Goal: Task Accomplishment & Management: Manage account settings

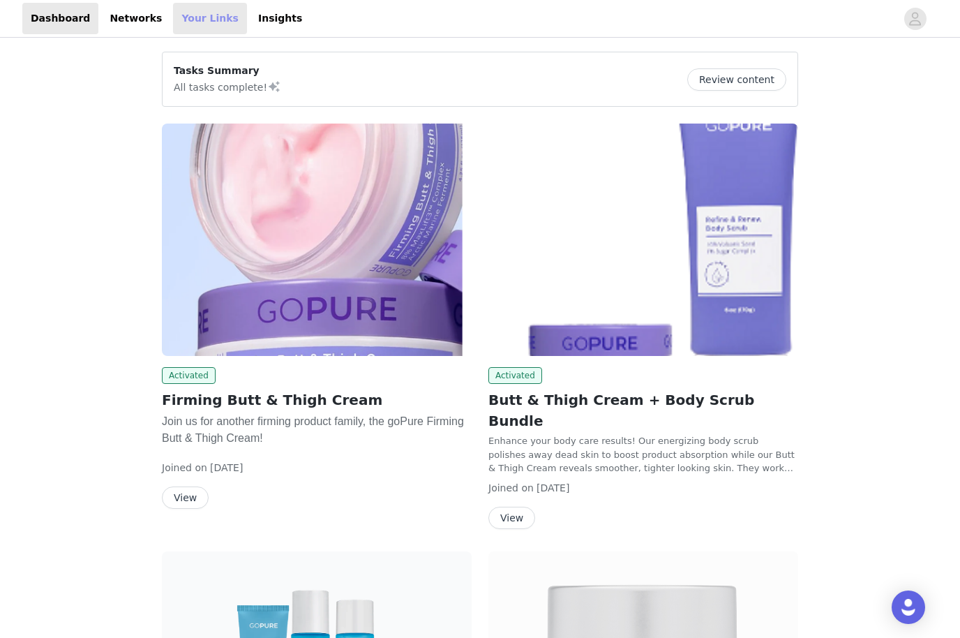
click at [197, 29] on link "Your Links" at bounding box center [210, 18] width 74 height 31
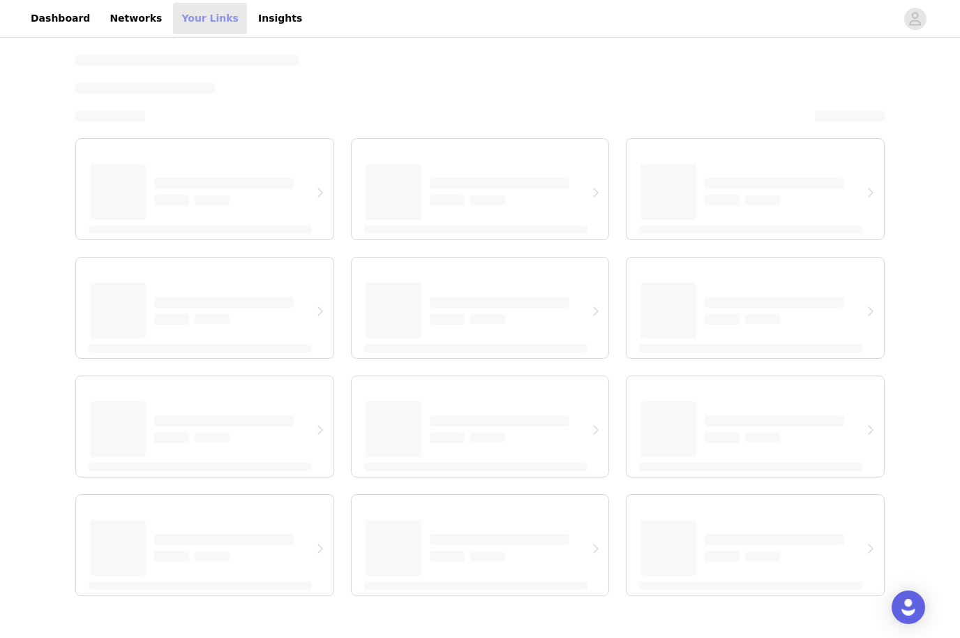
select select "12"
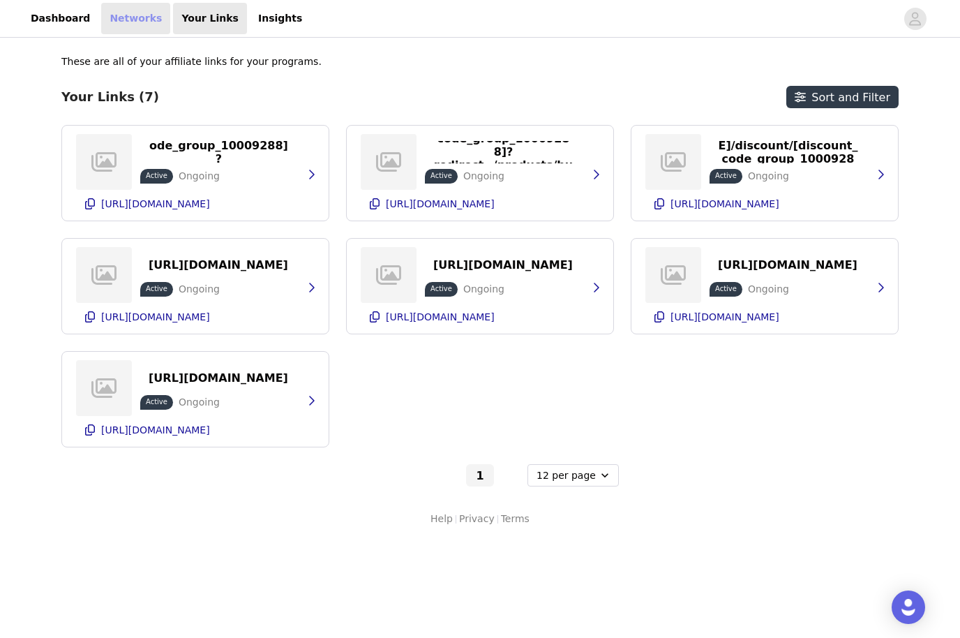
click at [121, 15] on link "Networks" at bounding box center [135, 18] width 69 height 31
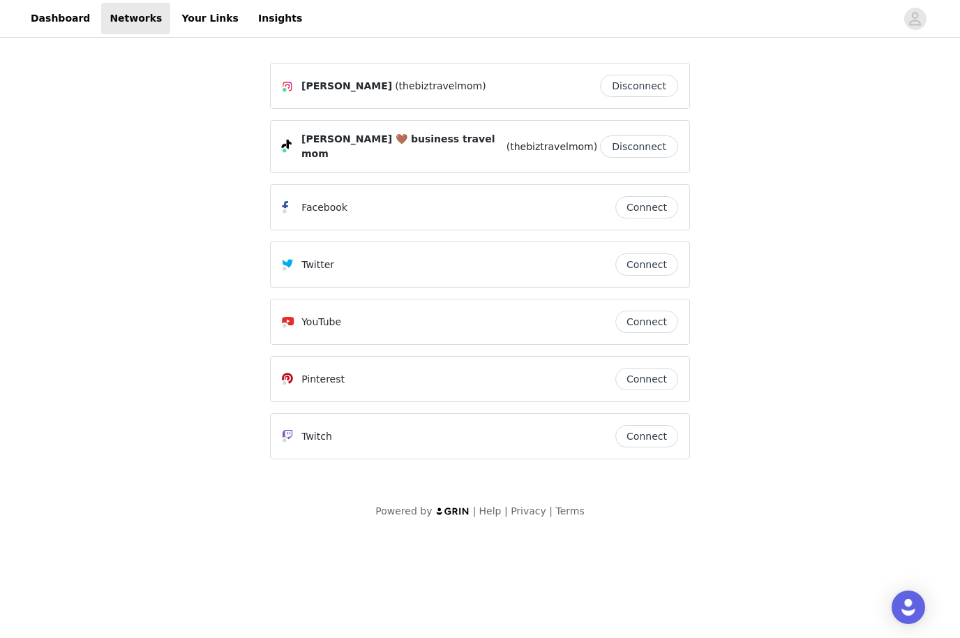
click at [653, 204] on button "Connect" at bounding box center [646, 207] width 63 height 22
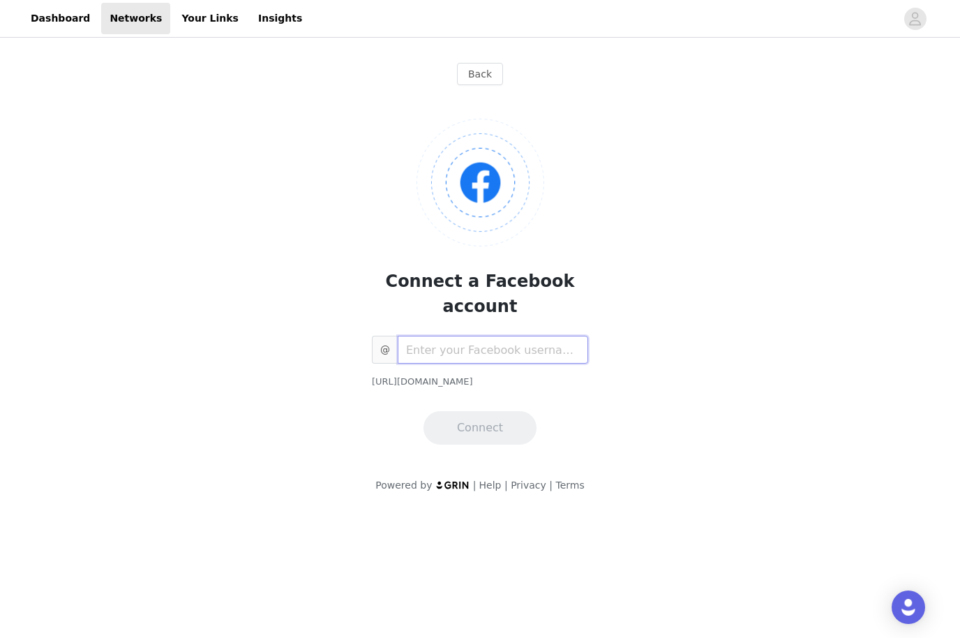
click at [560, 336] on input "text" at bounding box center [493, 350] width 190 height 28
click at [63, 33] on link "Dashboard" at bounding box center [60, 18] width 76 height 31
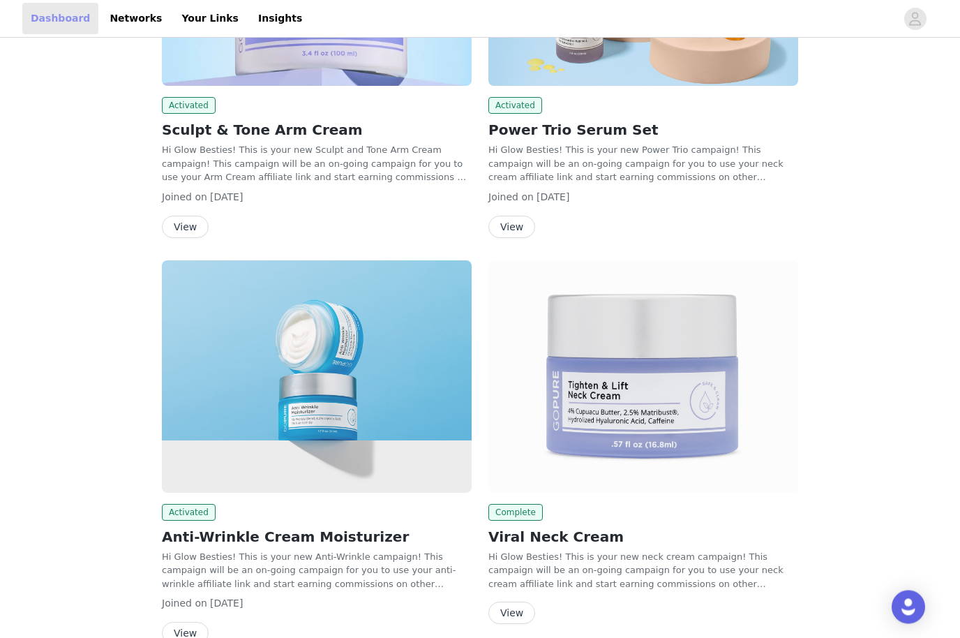
scroll to position [1109, 0]
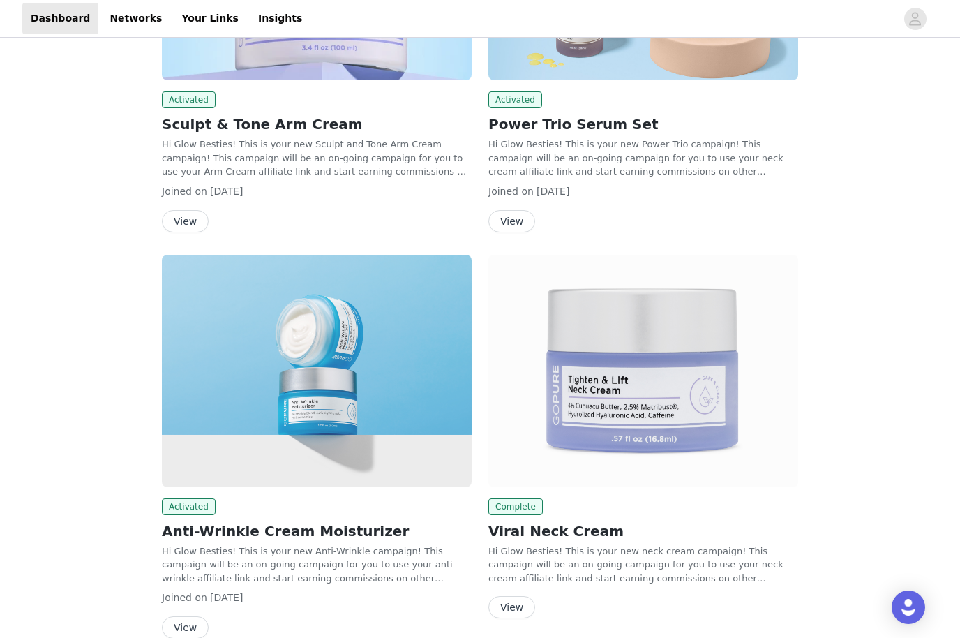
click at [530, 596] on button "View" at bounding box center [511, 607] width 47 height 22
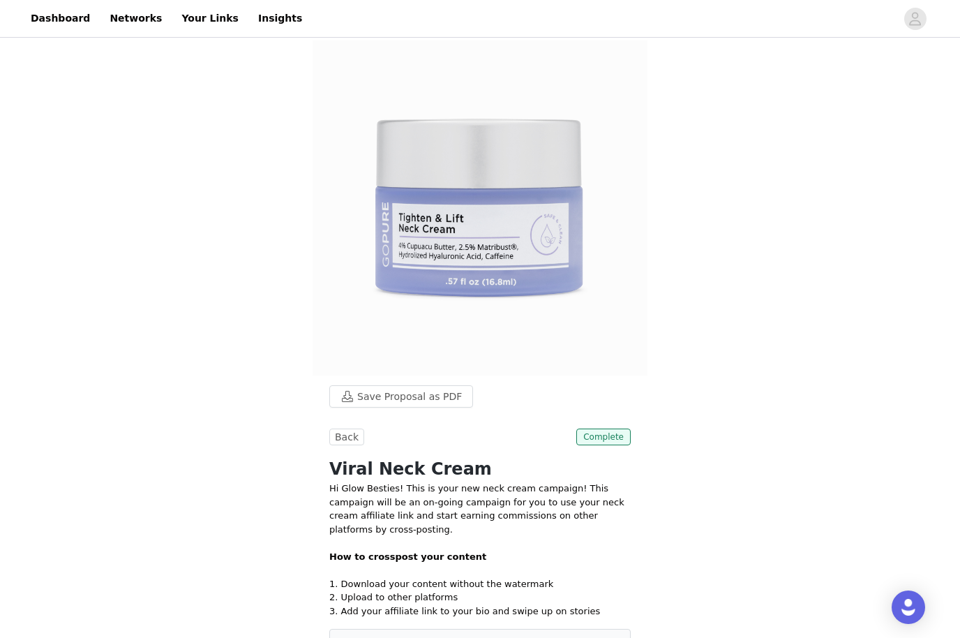
scroll to position [68, 0]
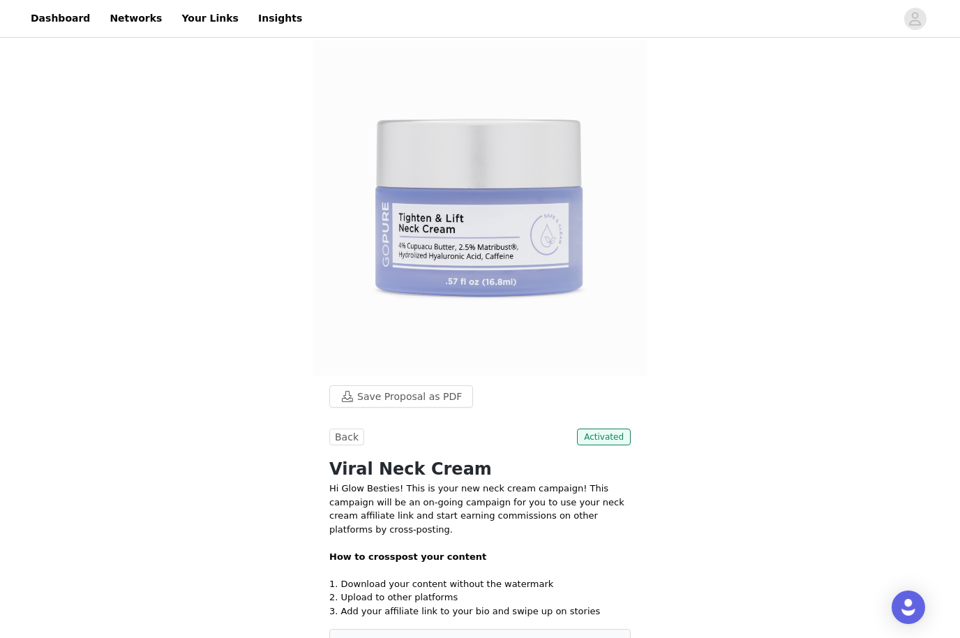
scroll to position [496, 0]
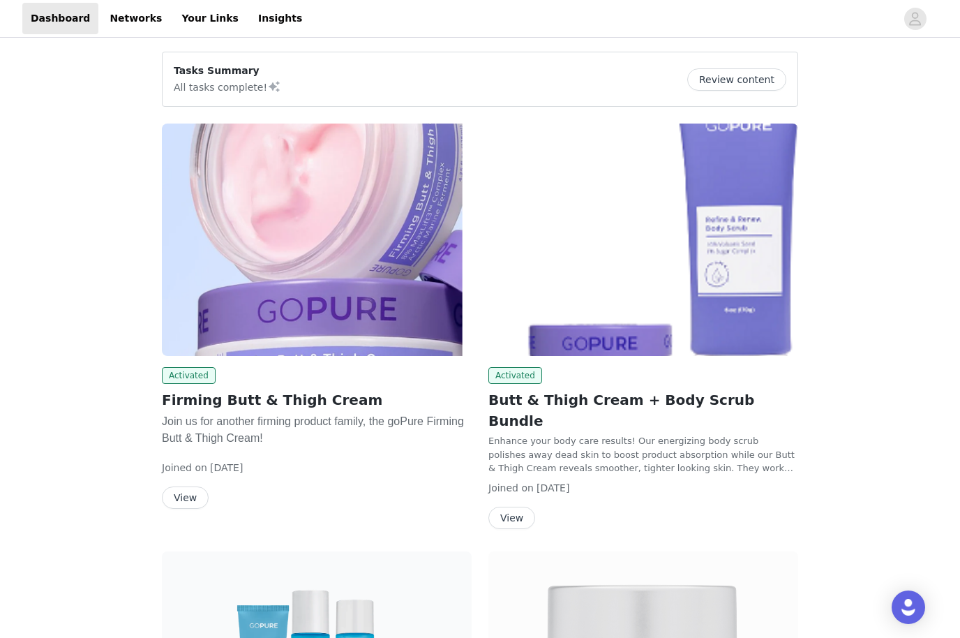
click at [369, 240] on img at bounding box center [317, 239] width 310 height 232
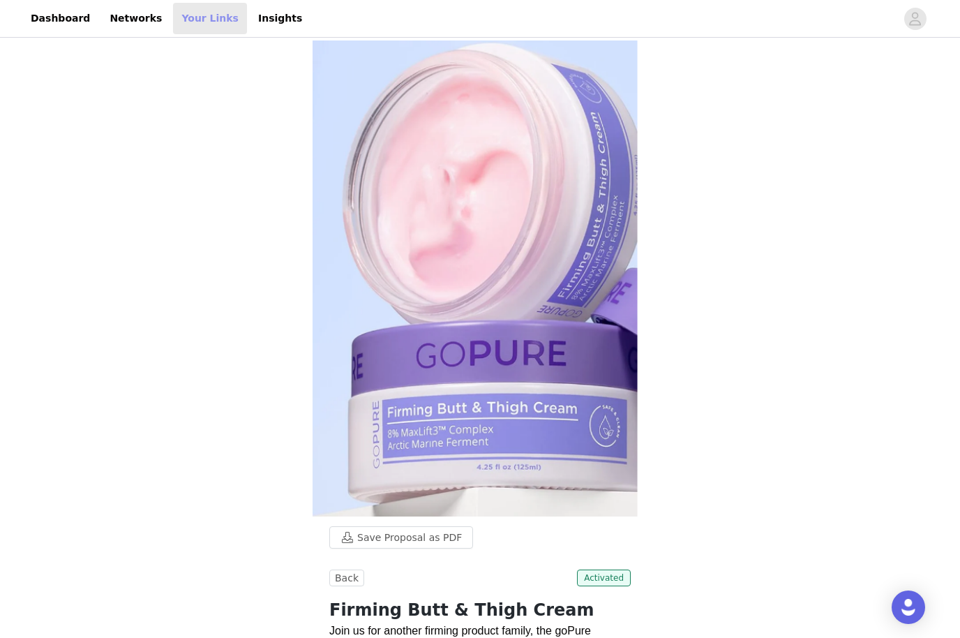
click at [203, 15] on link "Your Links" at bounding box center [210, 18] width 74 height 31
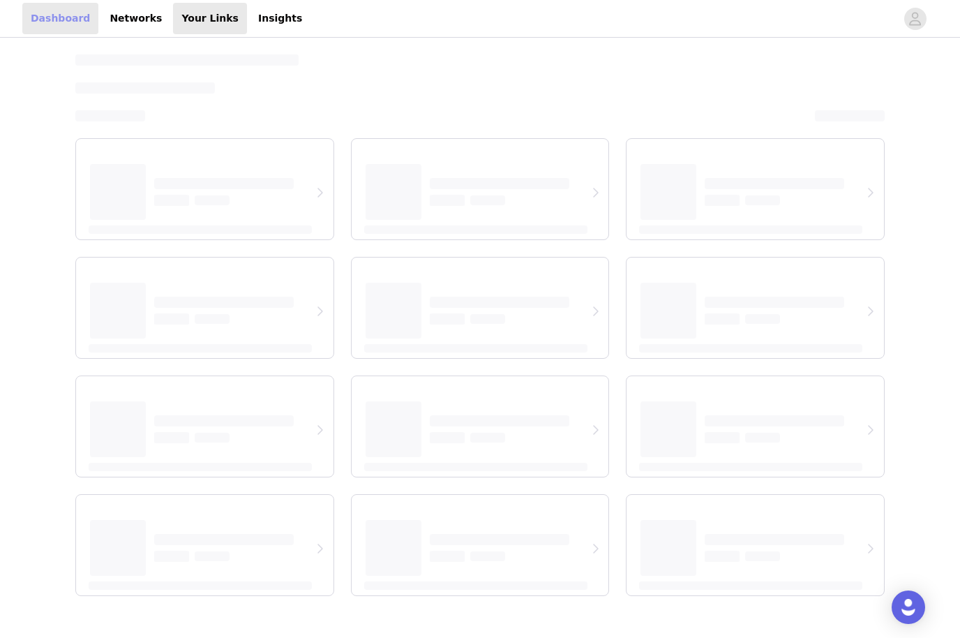
select select "12"
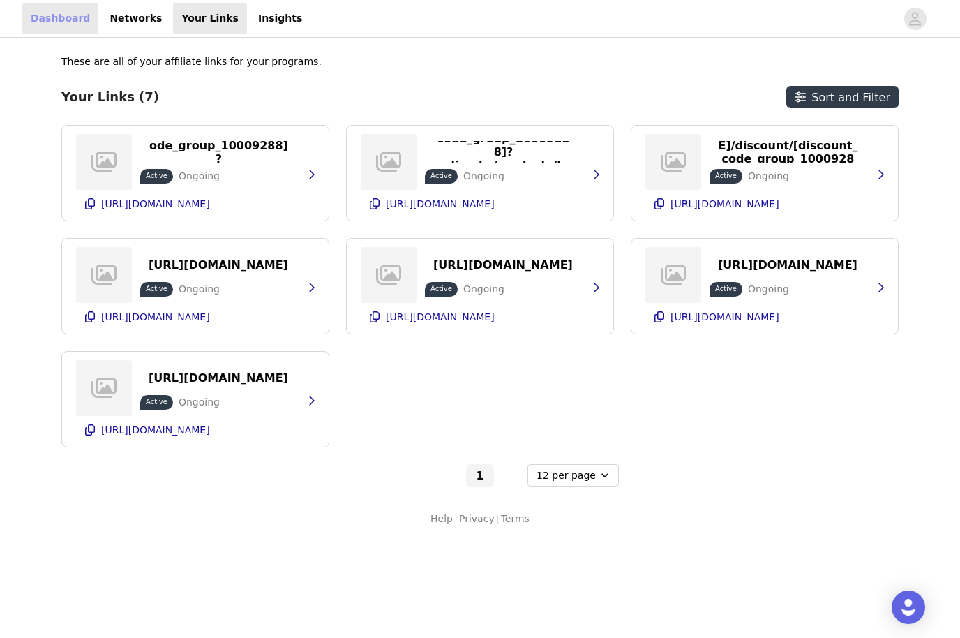
click at [61, 10] on link "Dashboard" at bounding box center [60, 18] width 76 height 31
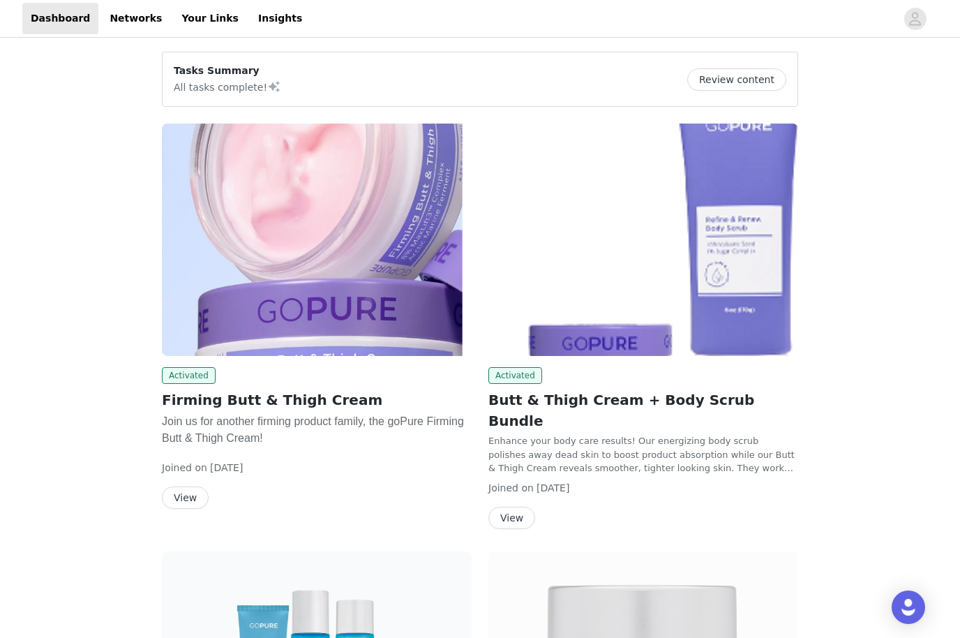
click at [735, 77] on button "Review content" at bounding box center [736, 79] width 99 height 22
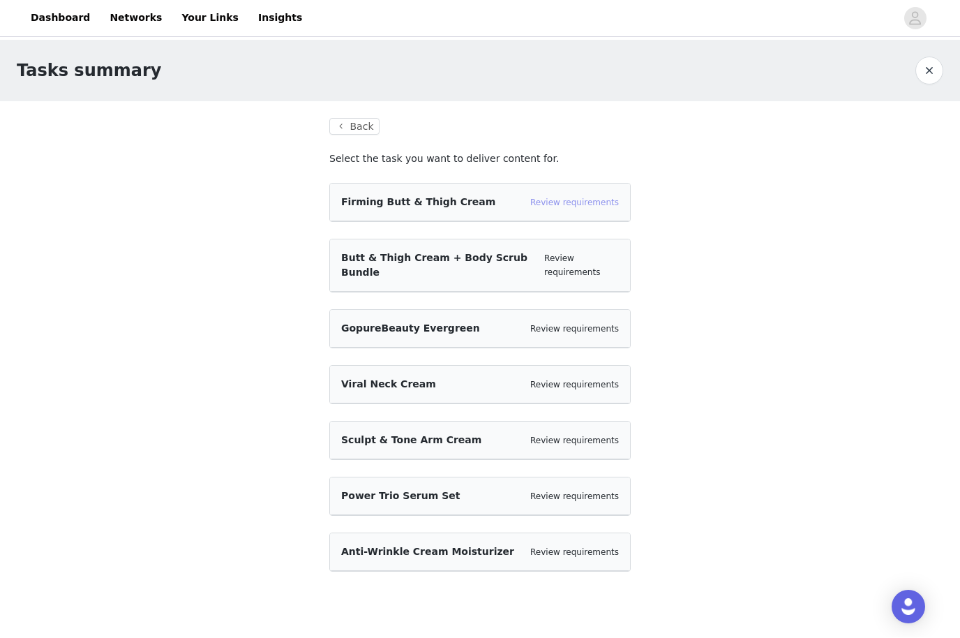
click at [591, 202] on link "Review requirements" at bounding box center [574, 203] width 89 height 10
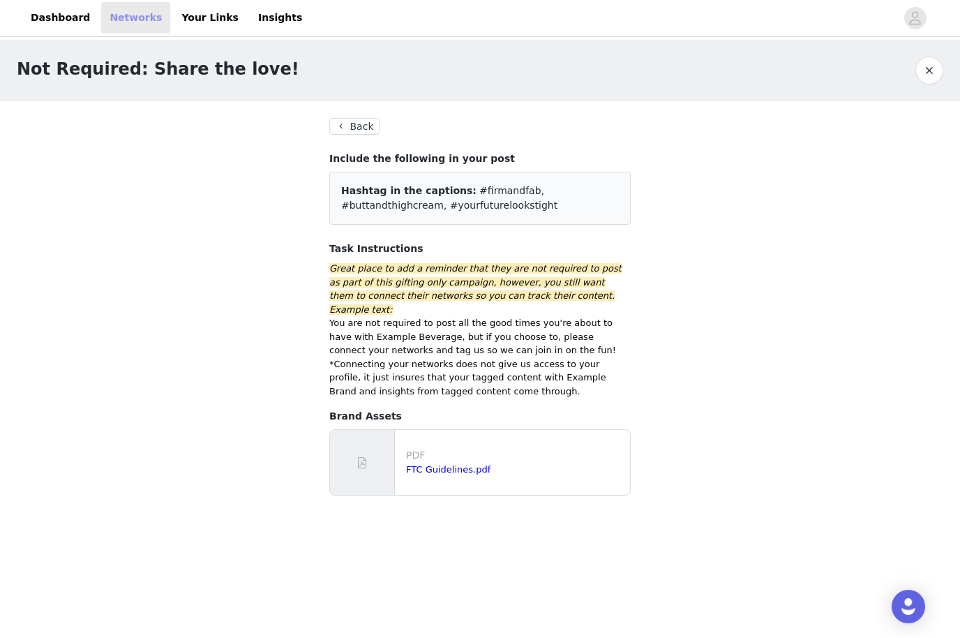
click at [104, 26] on link "Networks" at bounding box center [135, 18] width 69 height 31
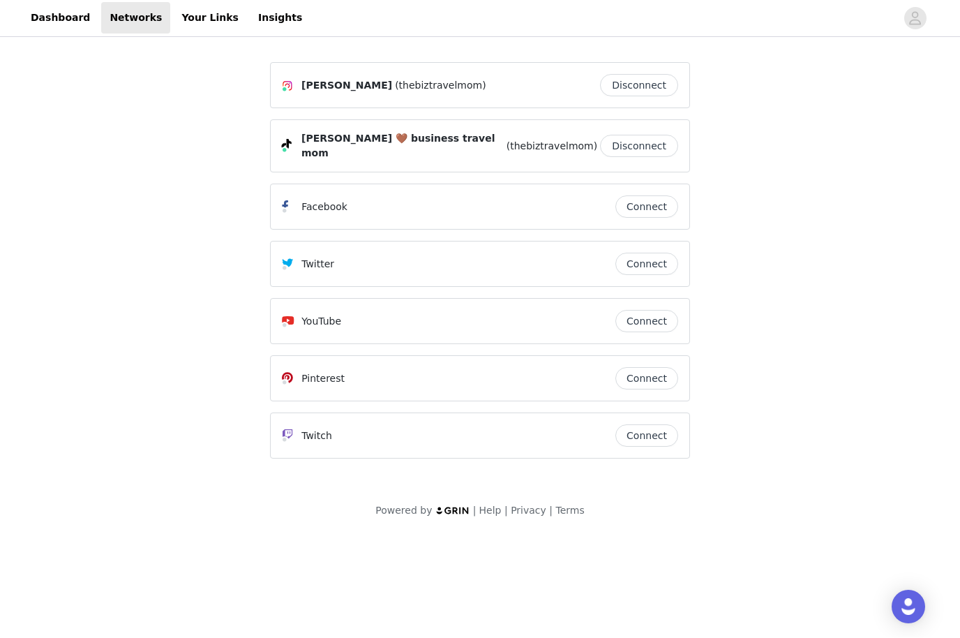
click at [659, 316] on button "Connect" at bounding box center [646, 321] width 63 height 22
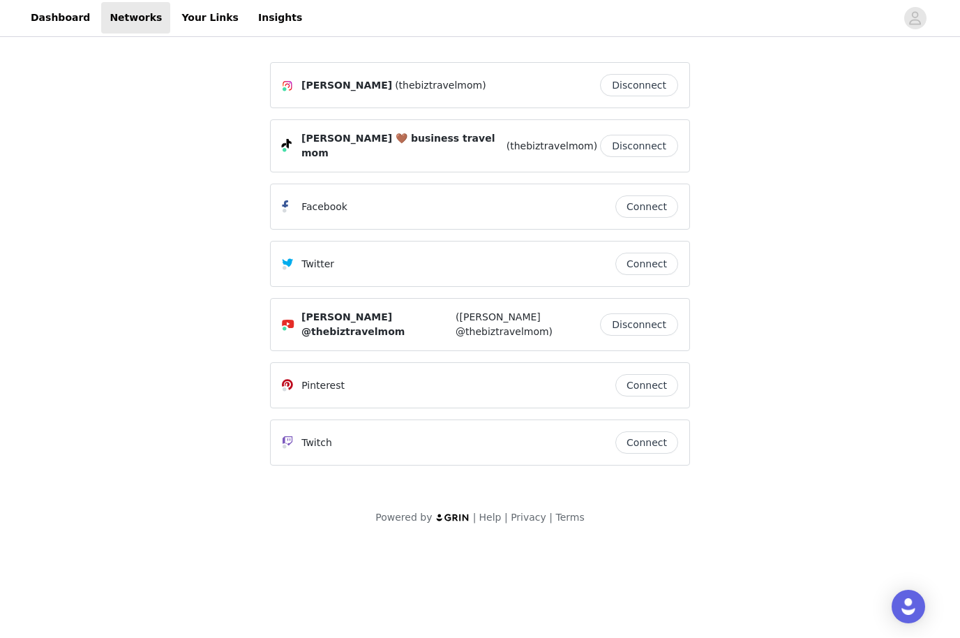
click at [653, 206] on button "Connect" at bounding box center [646, 207] width 63 height 22
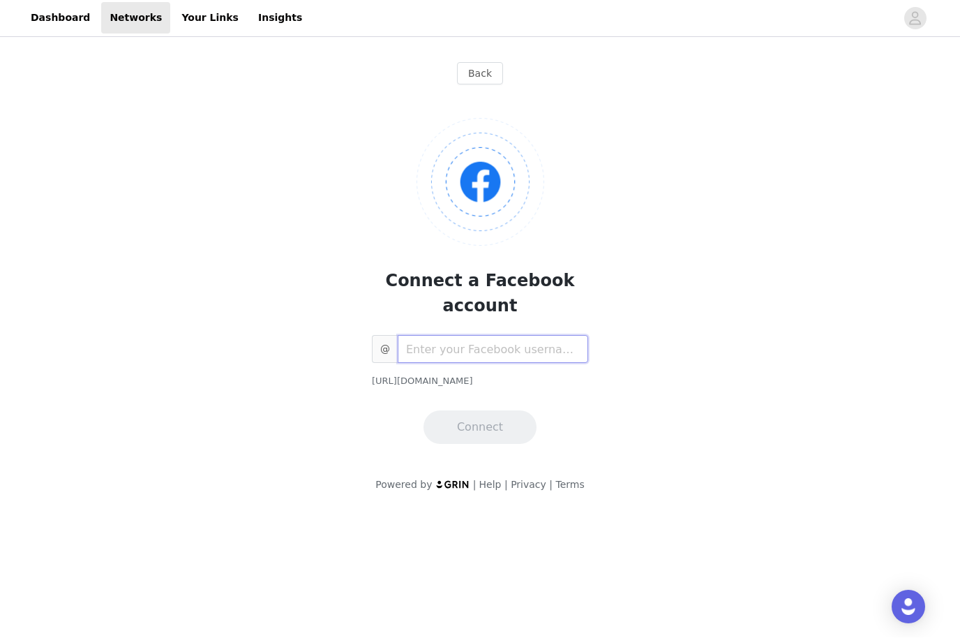
click at [492, 336] on input "text" at bounding box center [493, 350] width 190 height 28
type input "Thebiztravelmom"
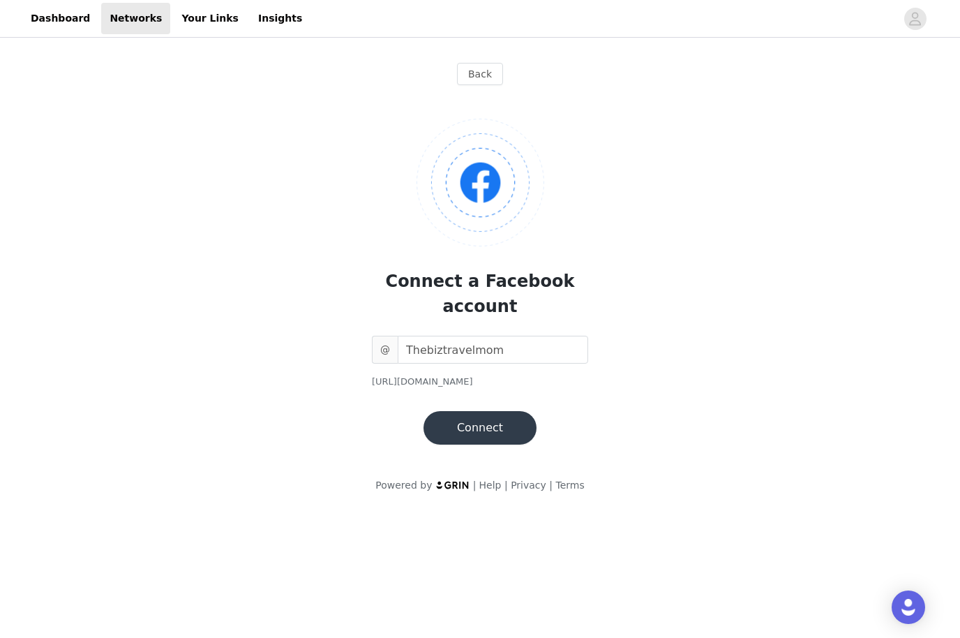
click at [447, 411] on button "Connect" at bounding box center [479, 427] width 113 height 33
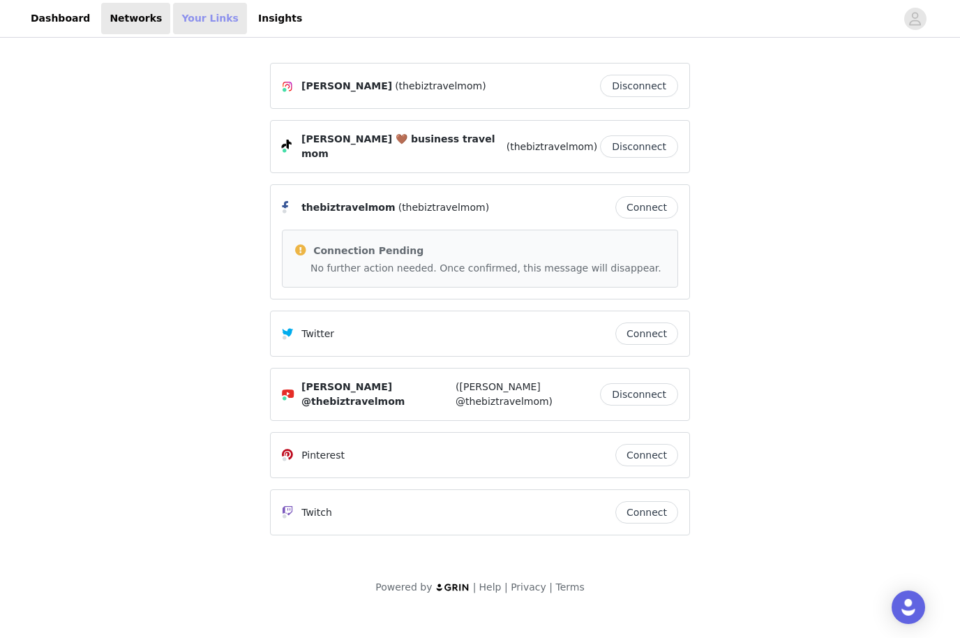
click at [191, 16] on link "Your Links" at bounding box center [210, 18] width 74 height 31
select select "12"
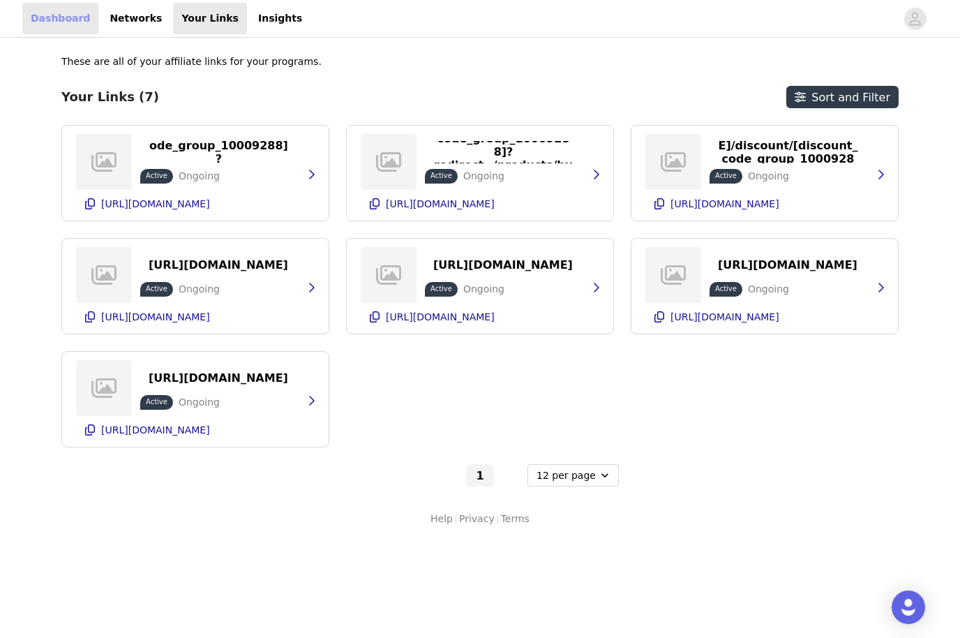
click at [58, 16] on link "Dashboard" at bounding box center [60, 18] width 76 height 31
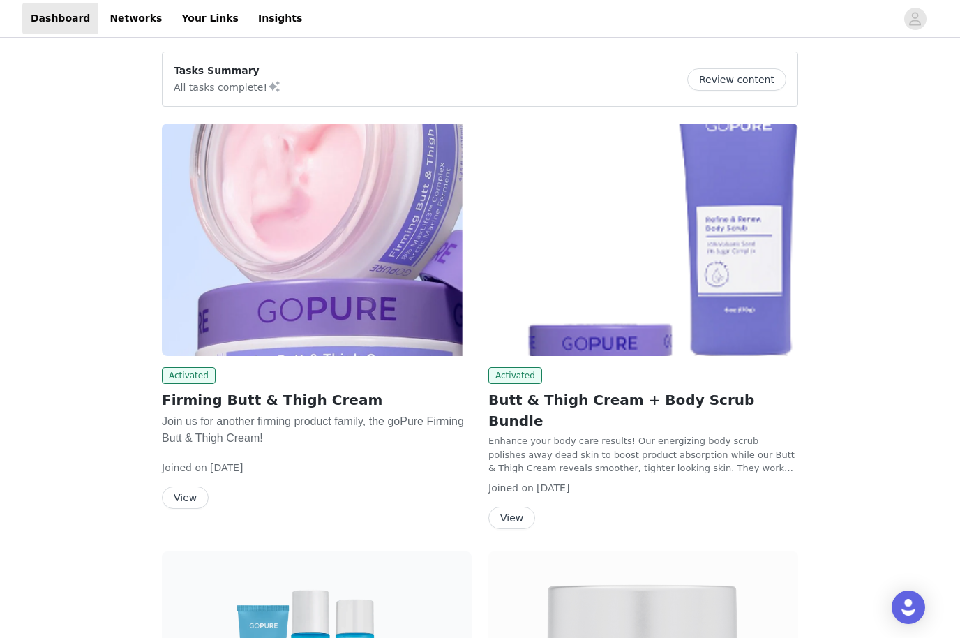
click at [746, 82] on button "Review content" at bounding box center [736, 79] width 99 height 22
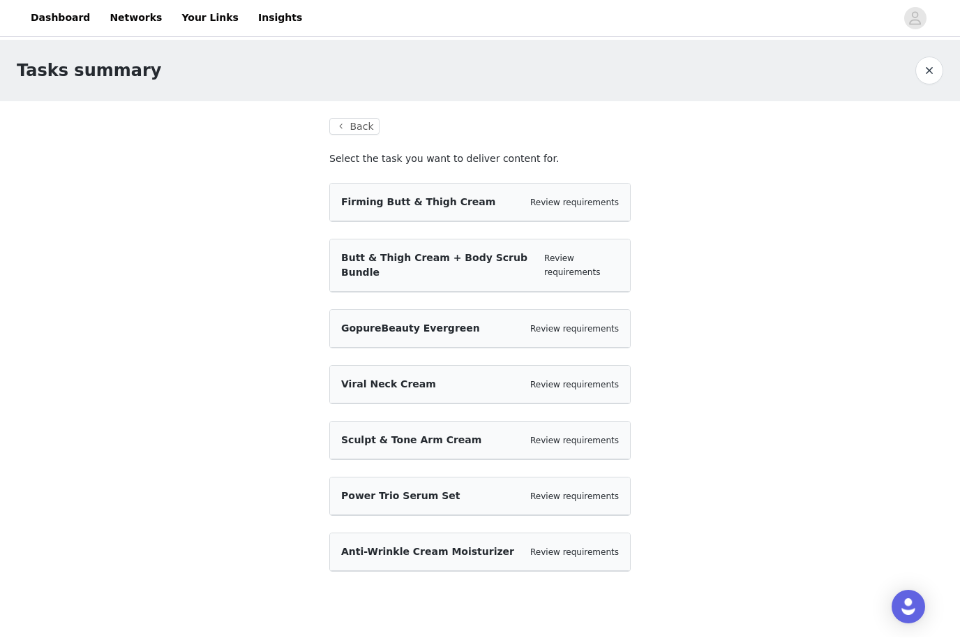
click at [460, 386] on div "Viral Neck Cream Review requirements" at bounding box center [480, 384] width 278 height 15
click at [205, 17] on link "Your Links" at bounding box center [210, 18] width 74 height 31
select select "12"
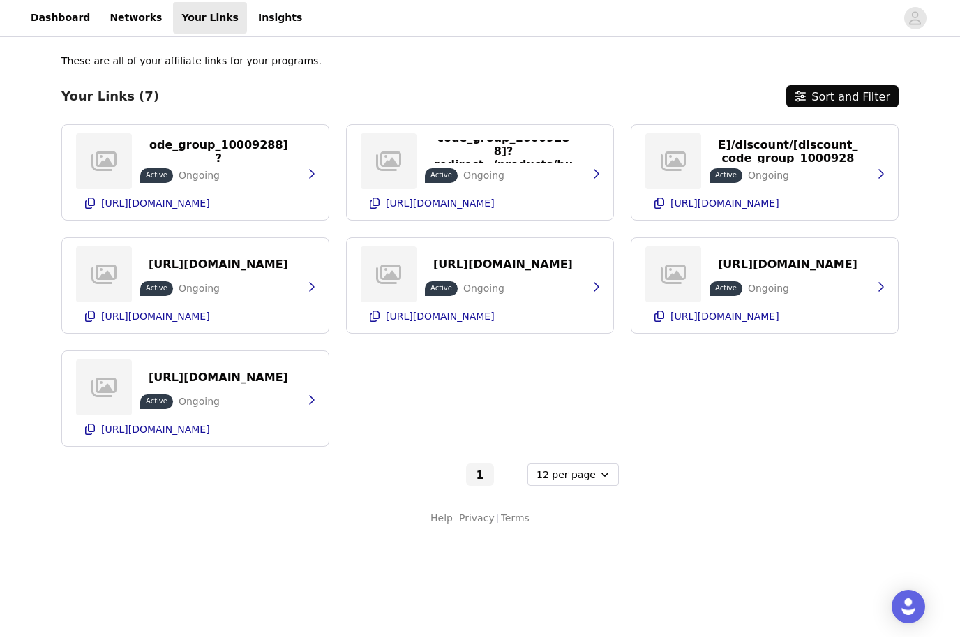
click at [804, 99] on icon "button" at bounding box center [800, 96] width 11 height 11
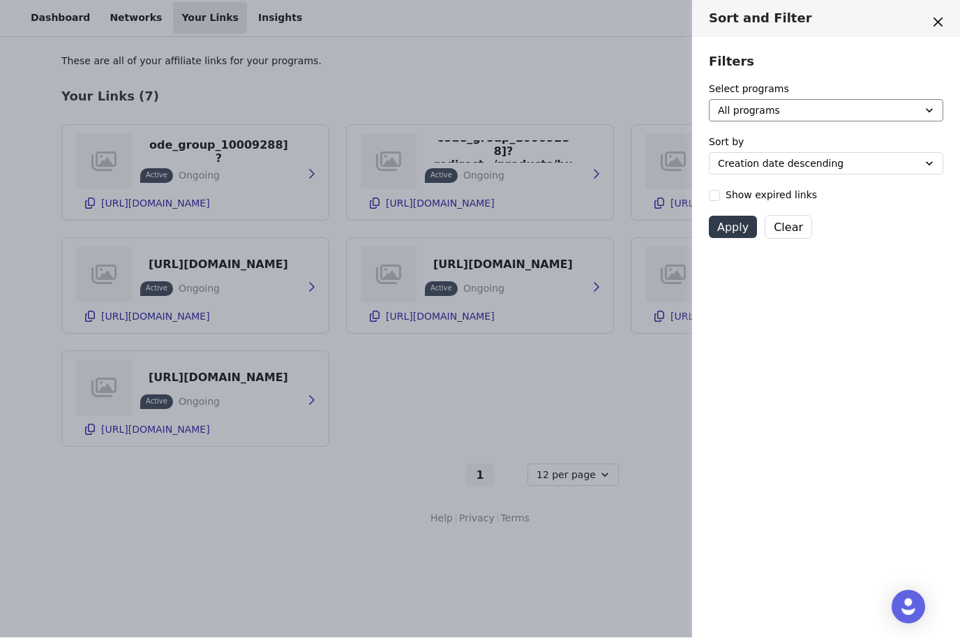
select select "4d1e37b1-87ee-45b9-8f48-5980b01d17b7"
click at [738, 225] on button "Apply" at bounding box center [733, 227] width 48 height 22
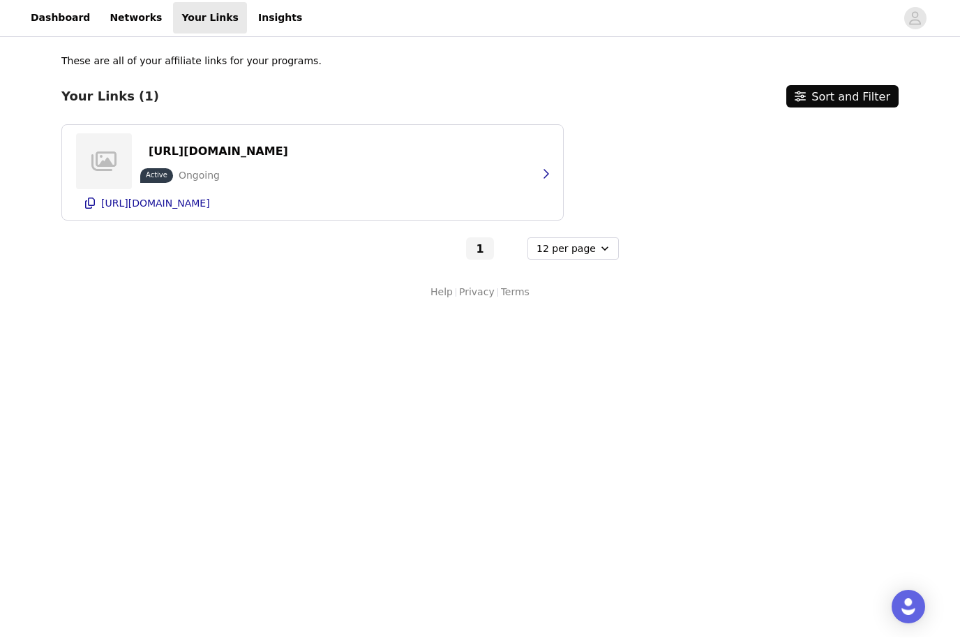
click at [838, 105] on button "Sort and Filter" at bounding box center [842, 97] width 112 height 22
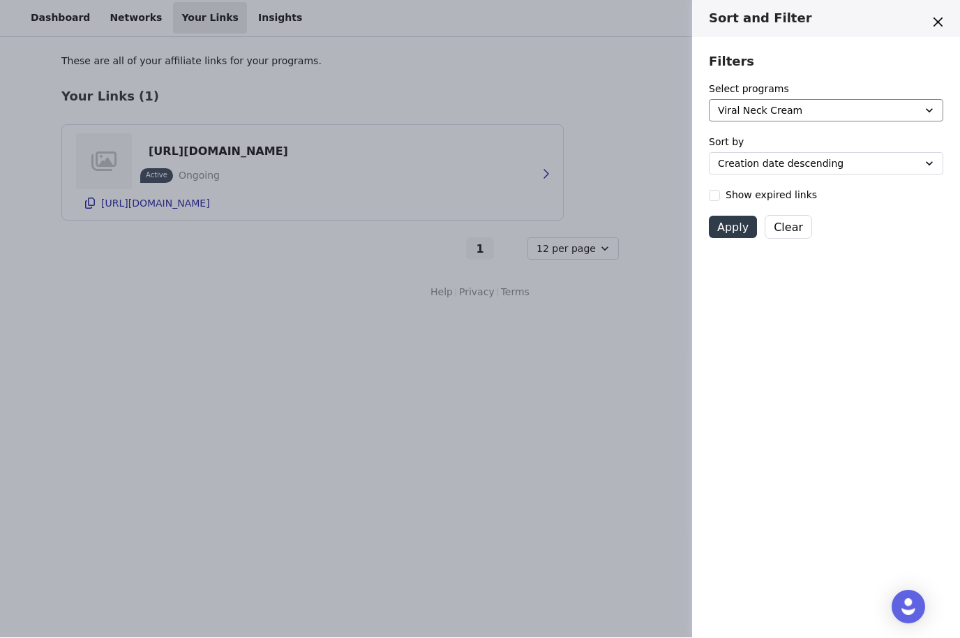
select select "dfe0164e-d401-481a-8cb4-682ed6c4bc7e"
click at [737, 230] on button "Apply" at bounding box center [733, 227] width 48 height 22
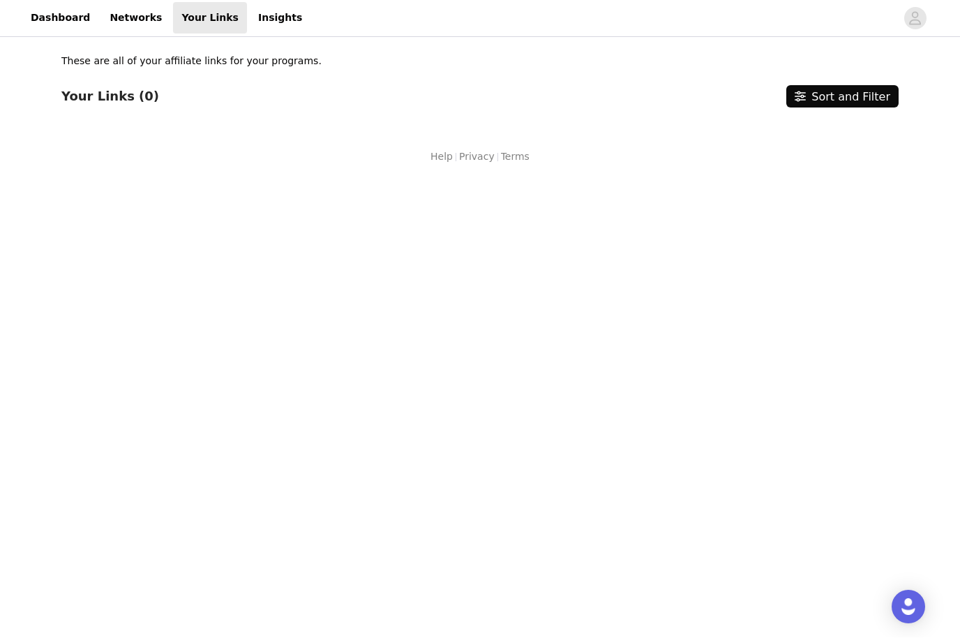
click at [822, 91] on button "Sort and Filter" at bounding box center [842, 97] width 112 height 22
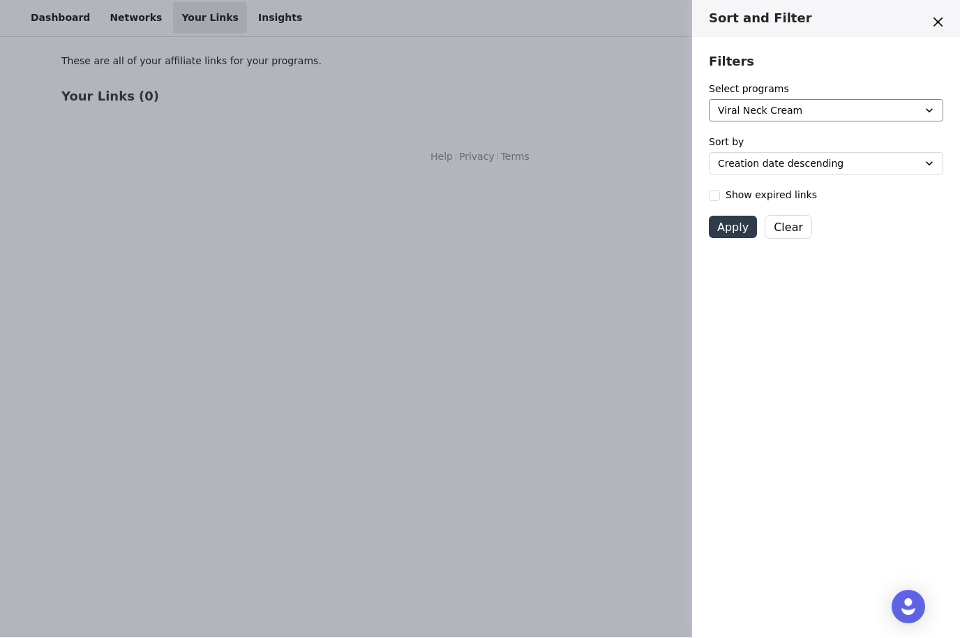
select select "4d1e37b1-87ee-45b9-8f48-5980b01d17b7"
click at [737, 220] on button "Apply" at bounding box center [733, 227] width 48 height 22
select select "12"
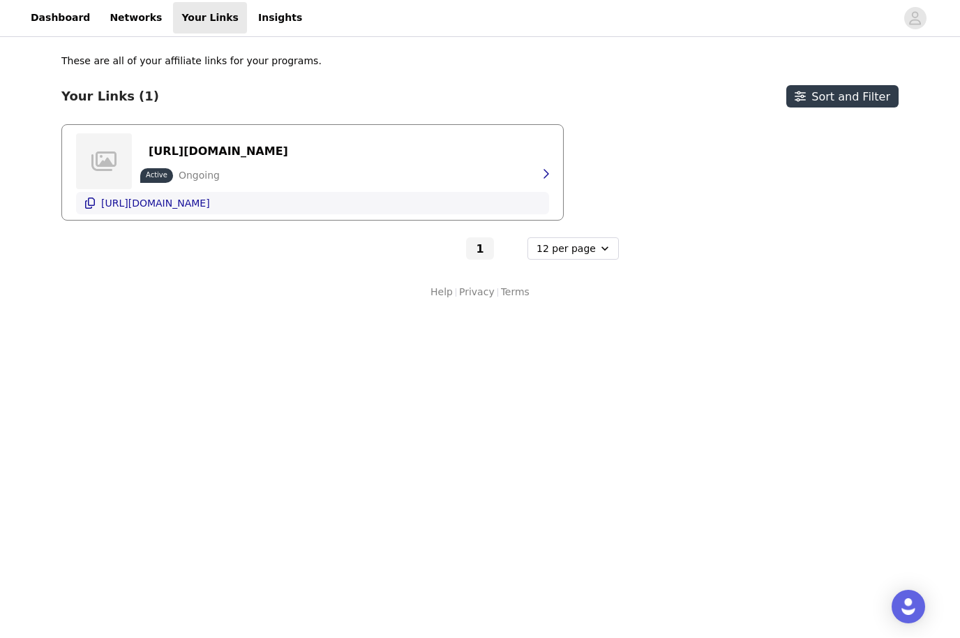
click at [89, 204] on icon "button" at bounding box center [89, 203] width 11 height 11
click at [56, 25] on link "Dashboard" at bounding box center [60, 18] width 76 height 31
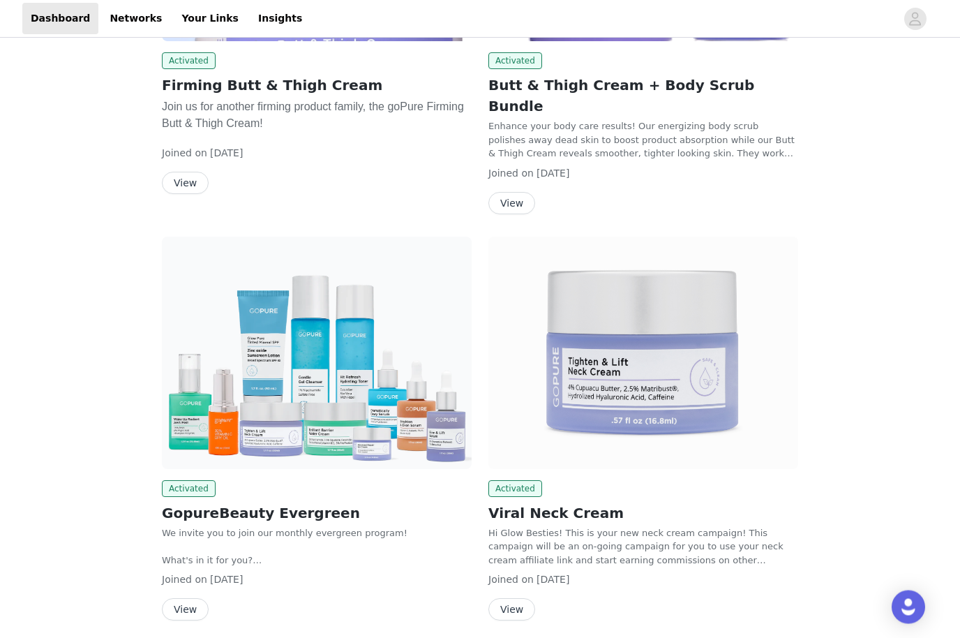
scroll to position [143, 0]
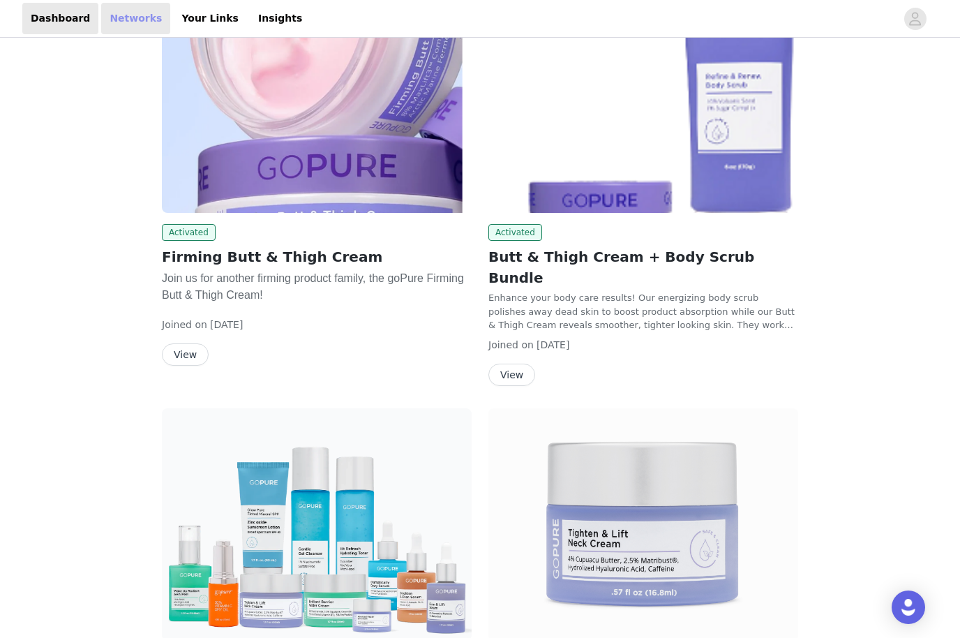
click at [126, 17] on link "Networks" at bounding box center [135, 18] width 69 height 31
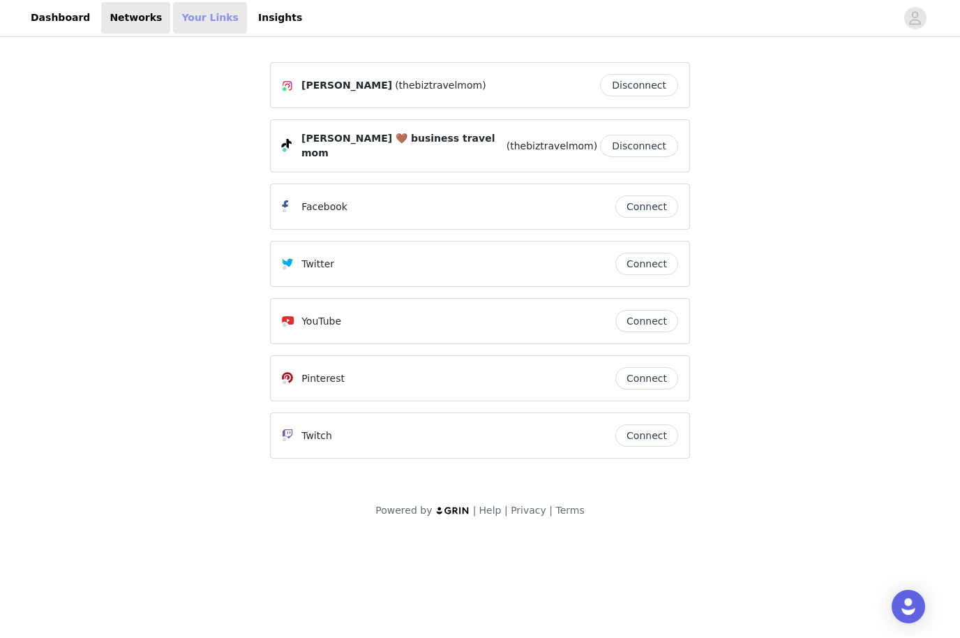
click at [197, 15] on link "Your Links" at bounding box center [210, 18] width 74 height 31
select select "12"
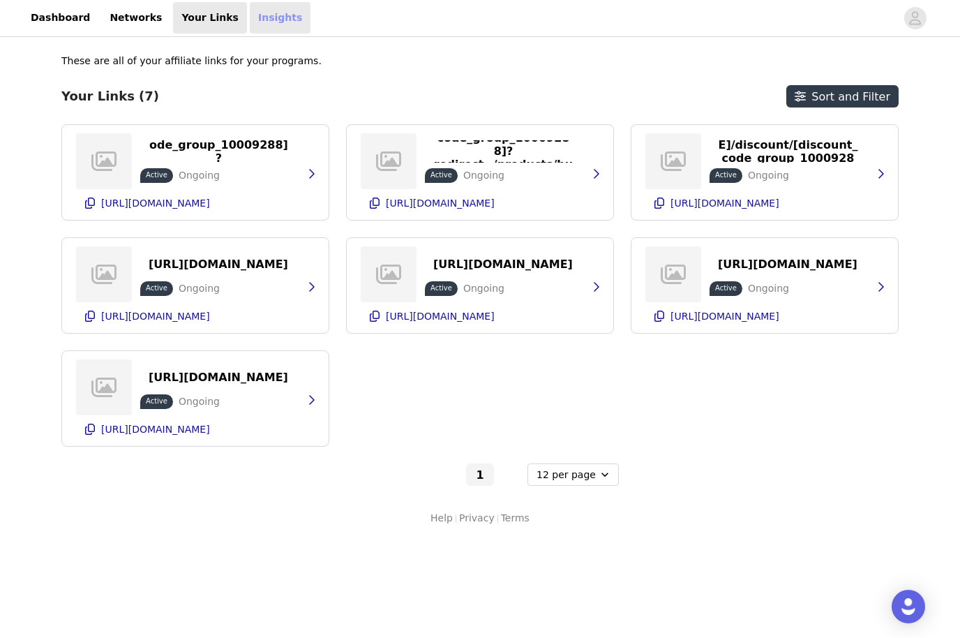
click at [250, 27] on link "Insights" at bounding box center [280, 18] width 61 height 31
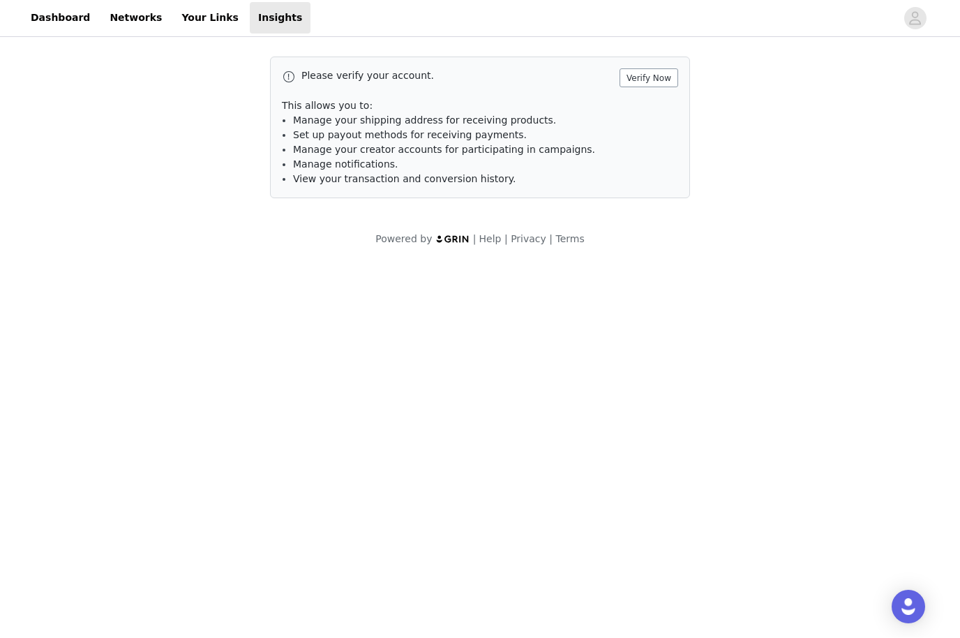
click at [670, 80] on button "Verify Now" at bounding box center [649, 78] width 59 height 19
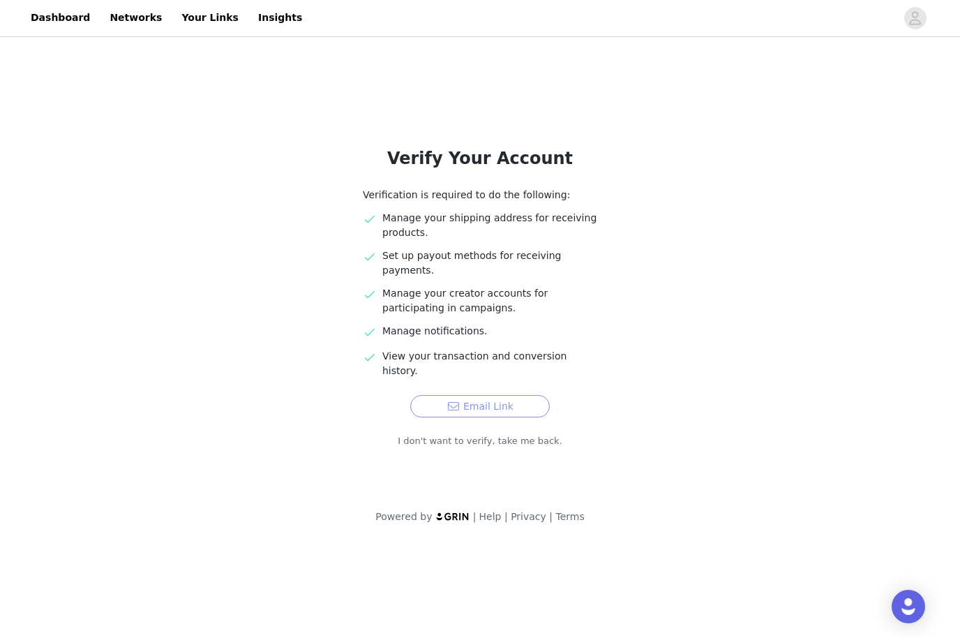
click at [502, 396] on button "Email Link" at bounding box center [480, 407] width 140 height 22
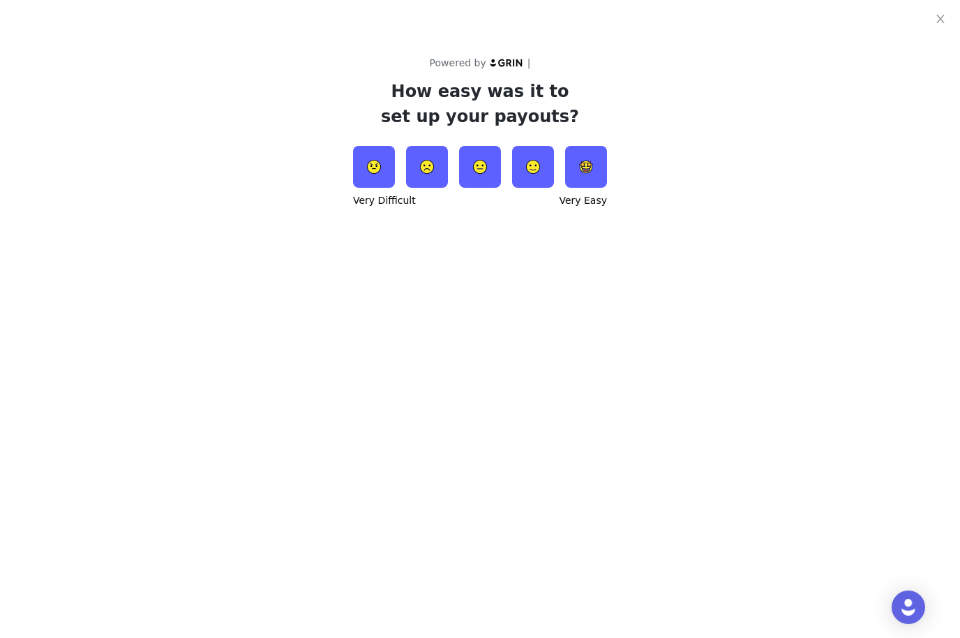
click at [591, 161] on img at bounding box center [586, 167] width 42 height 42
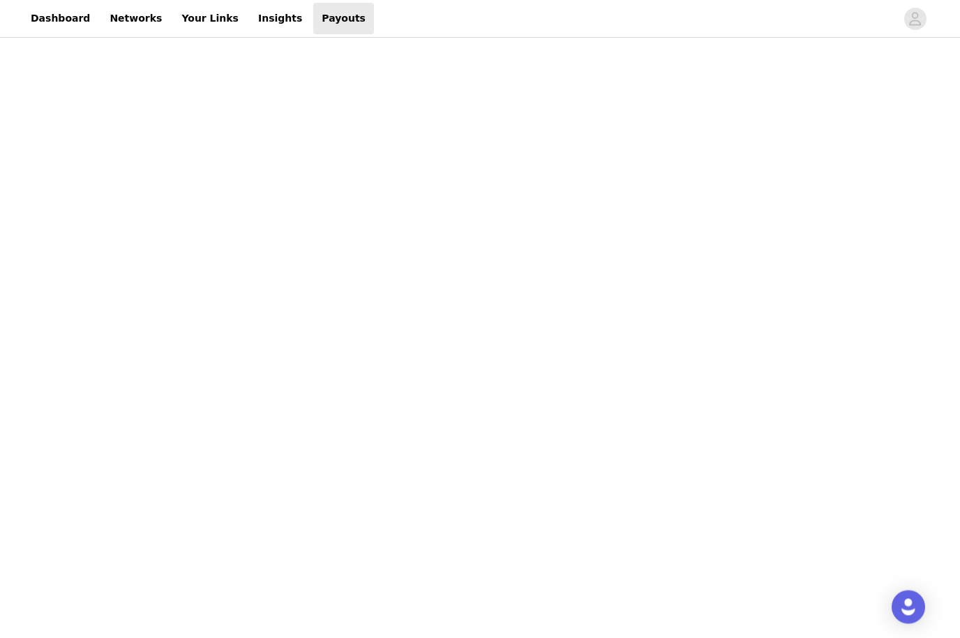
scroll to position [107, 0]
click at [774, 248] on div "Payouts View your payment related transactions. Payout Activity View and track …" at bounding box center [480, 464] width 960 height 1061
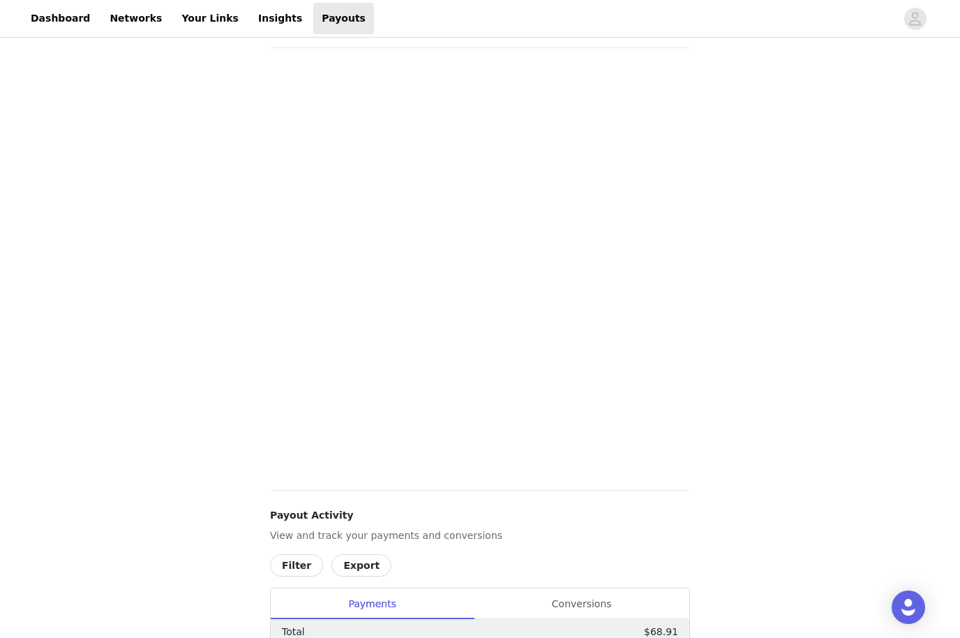
scroll to position [0, 0]
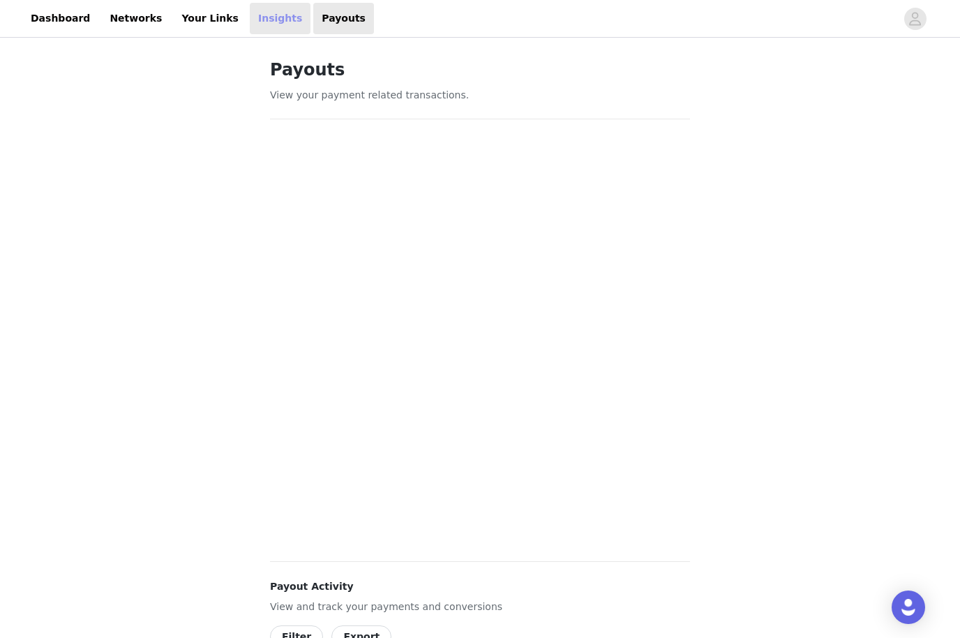
click at [250, 20] on link "Insights" at bounding box center [280, 18] width 61 height 31
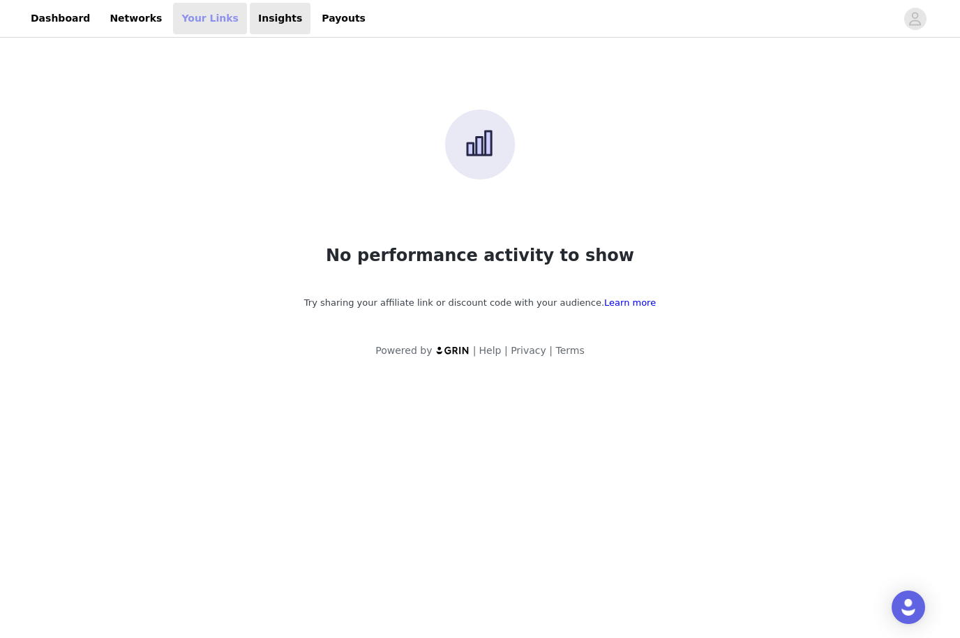
click at [204, 22] on link "Your Links" at bounding box center [210, 18] width 74 height 31
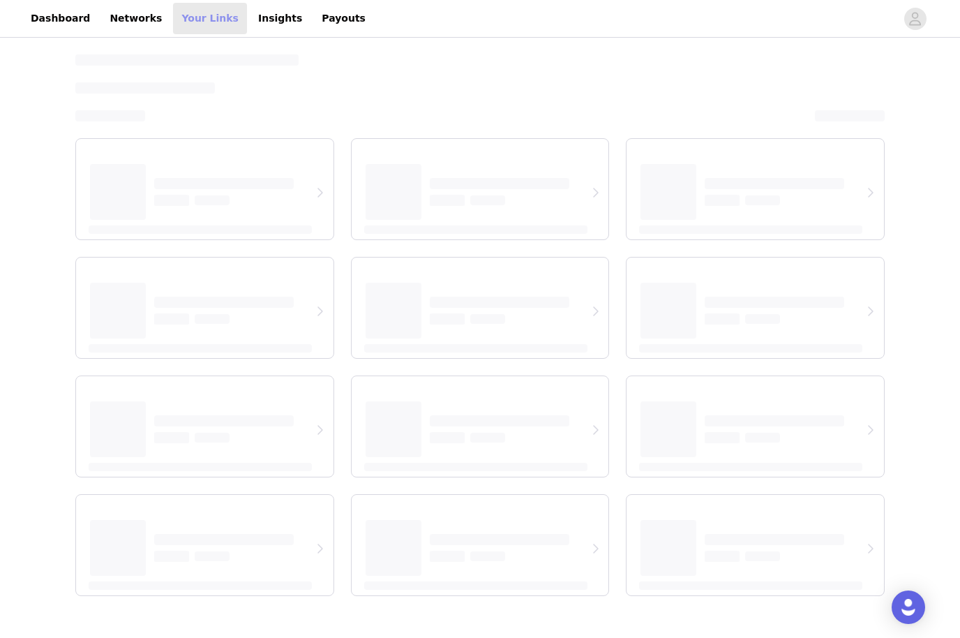
select select "12"
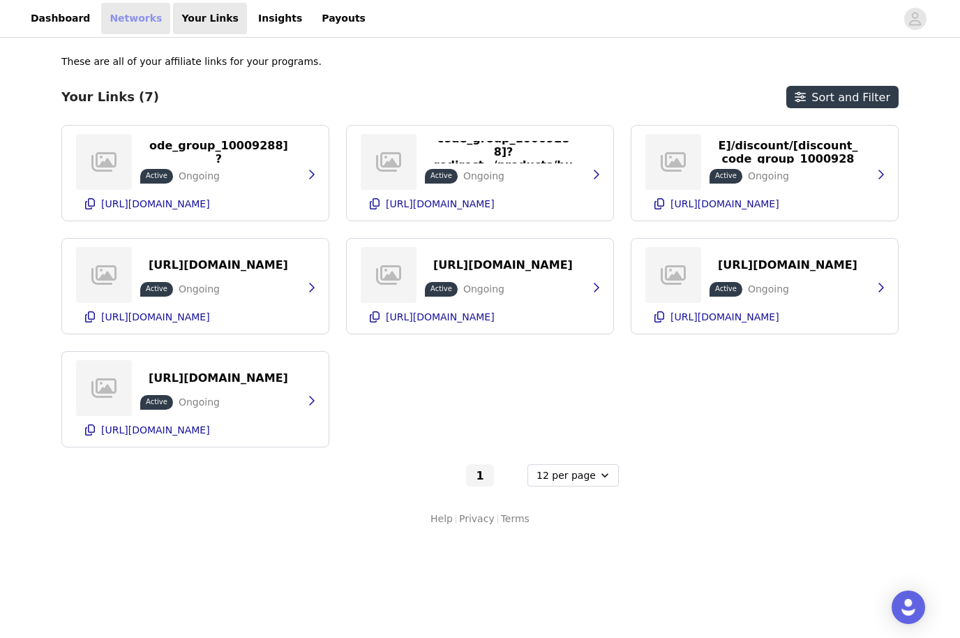
click at [135, 21] on link "Networks" at bounding box center [135, 18] width 69 height 31
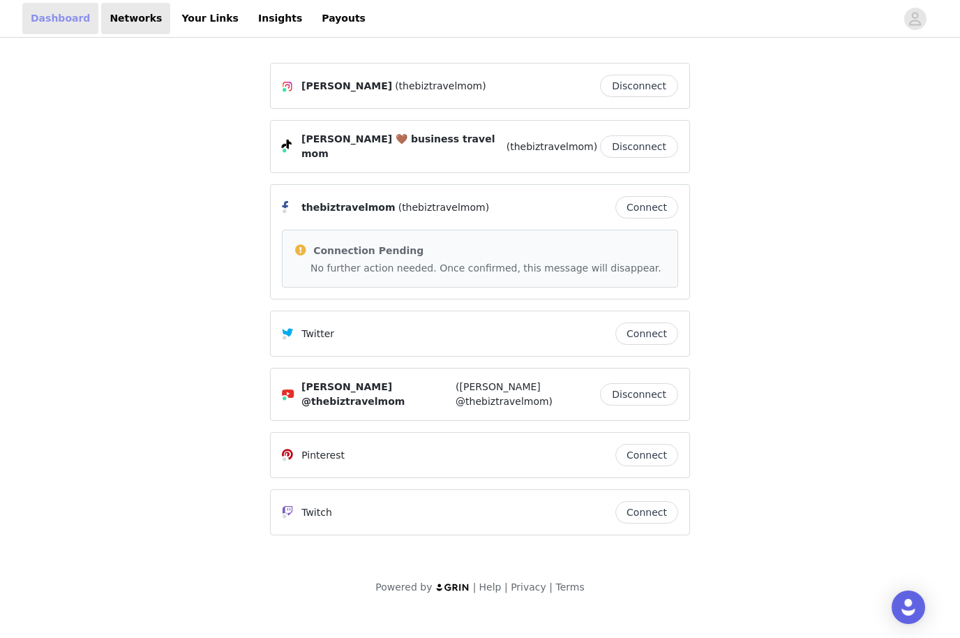
click at [74, 22] on link "Dashboard" at bounding box center [60, 18] width 76 height 31
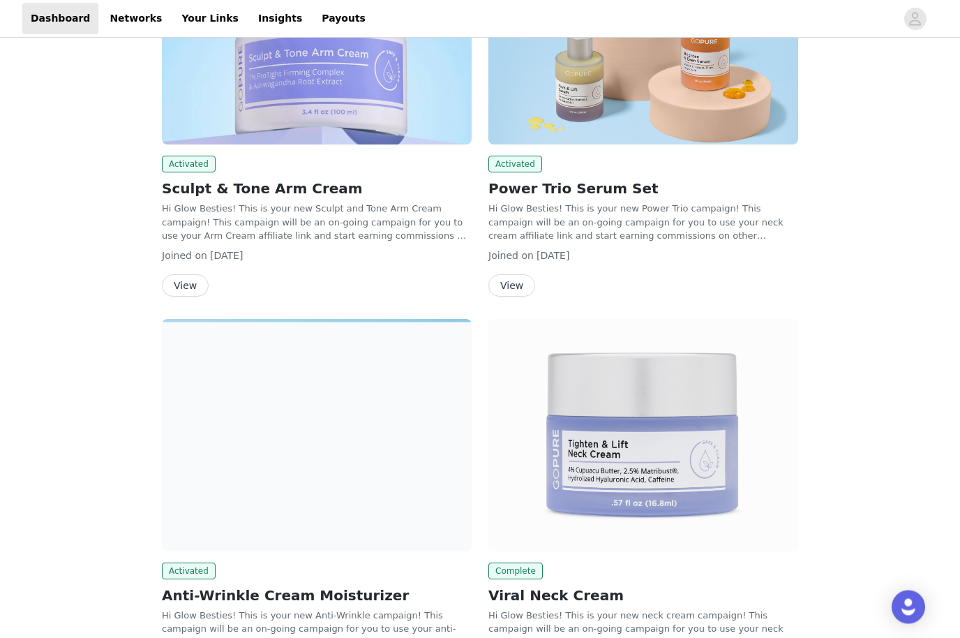
scroll to position [1109, 0]
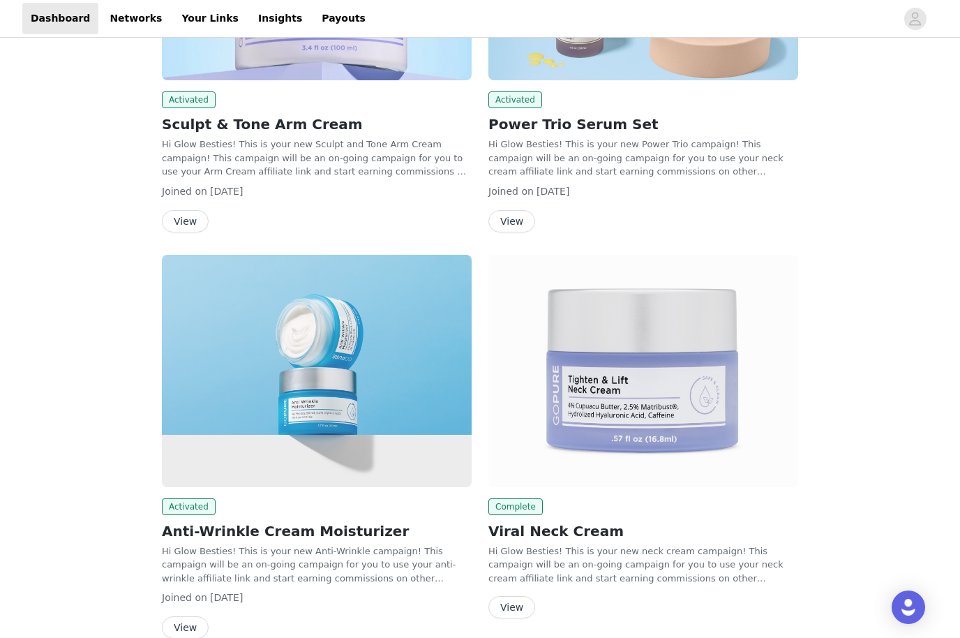
click at [534, 602] on link "View" at bounding box center [511, 607] width 47 height 10
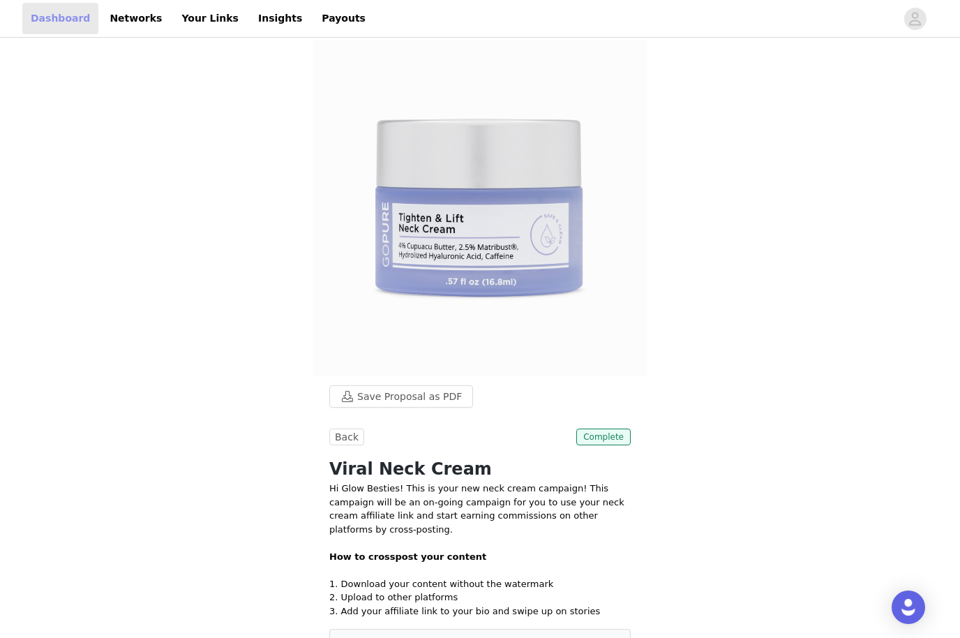
click at [77, 26] on link "Dashboard" at bounding box center [60, 18] width 76 height 31
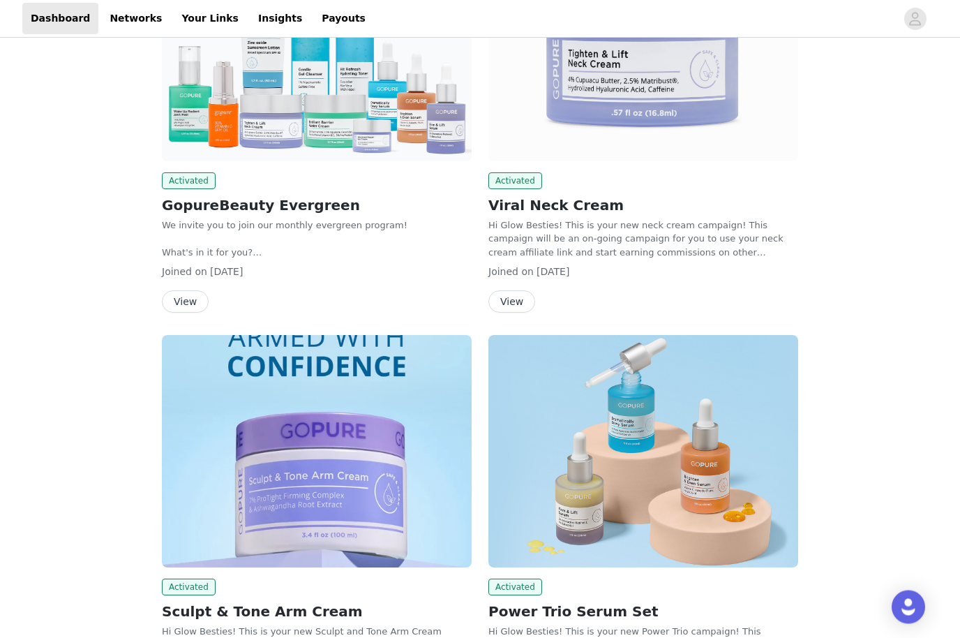
scroll to position [622, 0]
click at [516, 290] on button "View" at bounding box center [511, 301] width 47 height 22
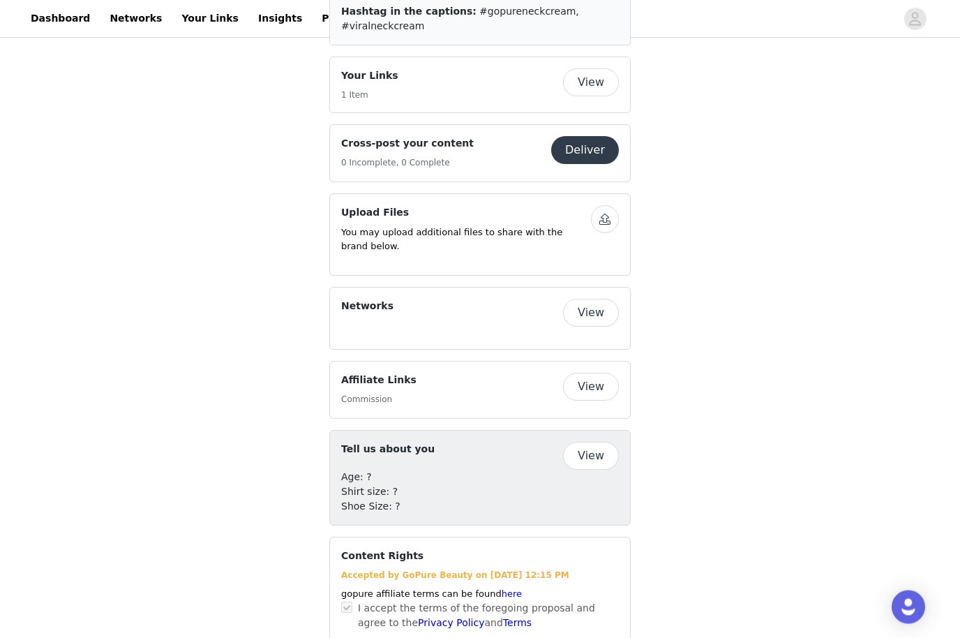
scroll to position [638, 0]
click at [597, 447] on button "View" at bounding box center [591, 454] width 56 height 28
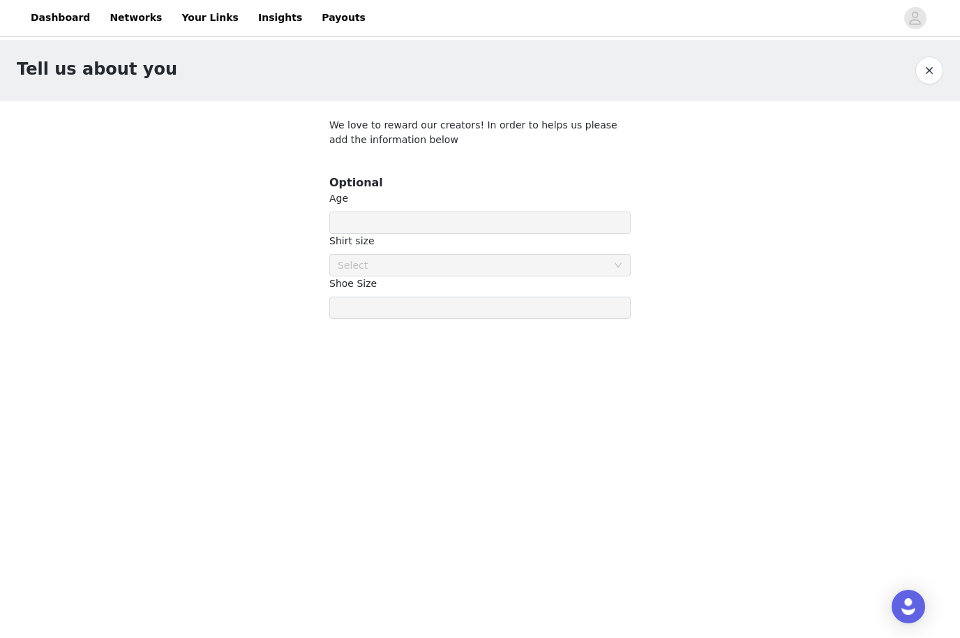
click at [473, 232] on div at bounding box center [480, 219] width 335 height 234
drag, startPoint x: 471, startPoint y: 213, endPoint x: 471, endPoint y: 225, distance: 11.9
click at [471, 213] on div at bounding box center [480, 219] width 335 height 234
click at [471, 241] on div at bounding box center [480, 219] width 335 height 234
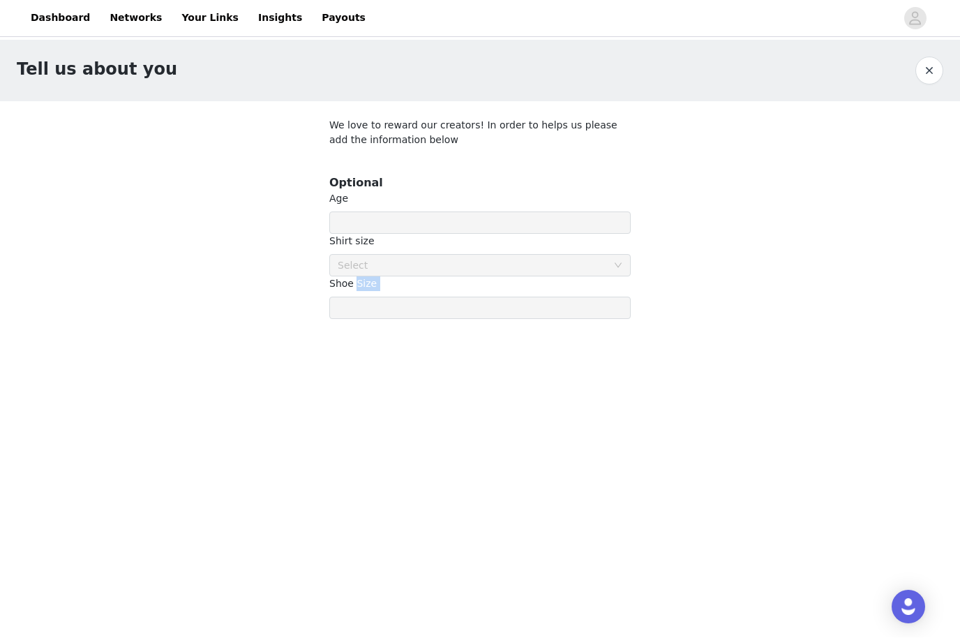
drag, startPoint x: 471, startPoint y: 241, endPoint x: 471, endPoint y: 175, distance: 65.6
click at [471, 241] on div at bounding box center [480, 219] width 335 height 234
click at [477, 160] on div at bounding box center [480, 219] width 335 height 234
click at [924, 70] on button "button" at bounding box center [929, 71] width 28 height 28
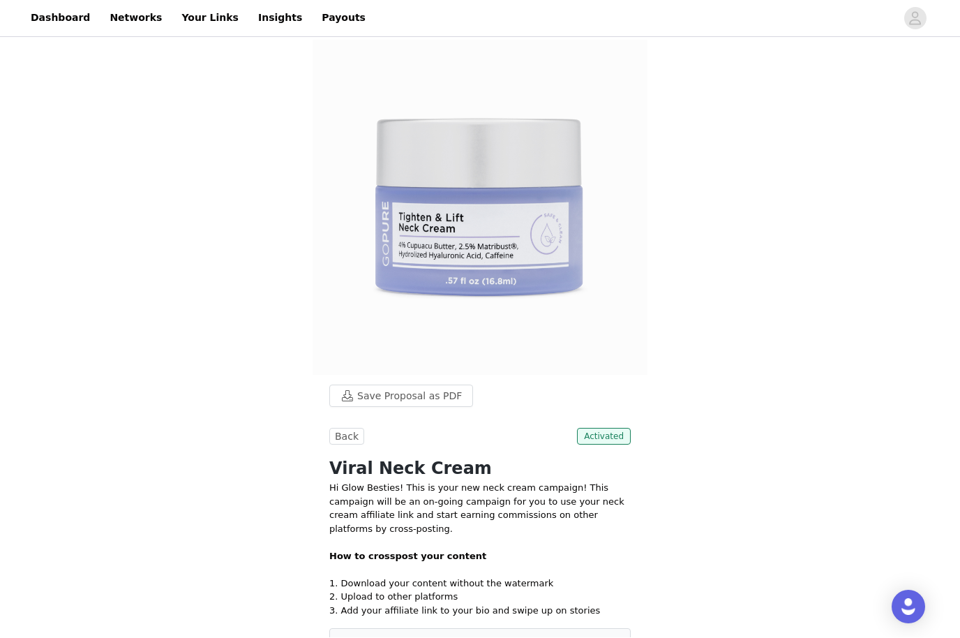
scroll to position [1, 0]
